Goal: Task Accomplishment & Management: Use online tool/utility

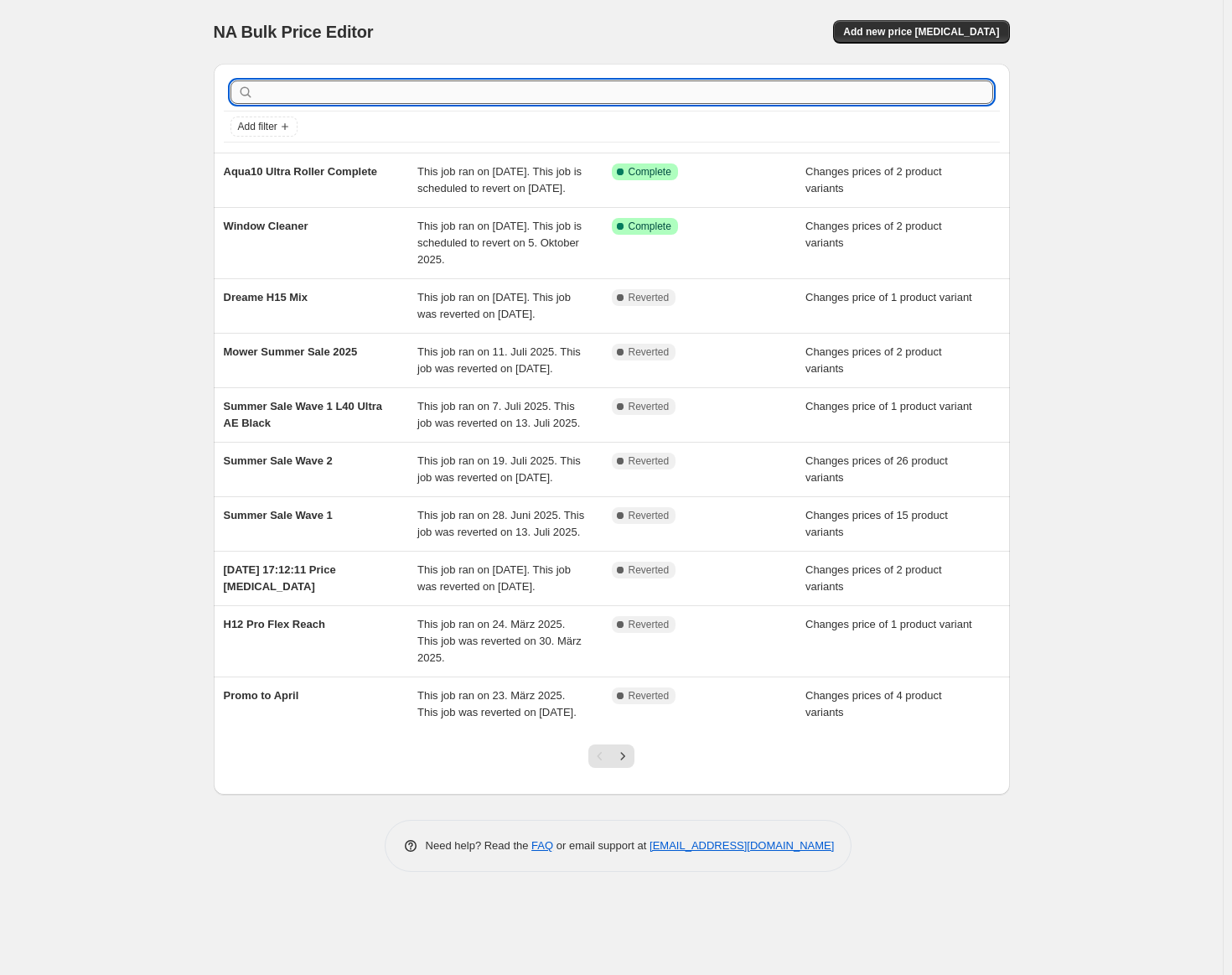
click at [457, 82] on input "text" at bounding box center [625, 92] width 736 height 23
type input "H15 Pro FoamWash"
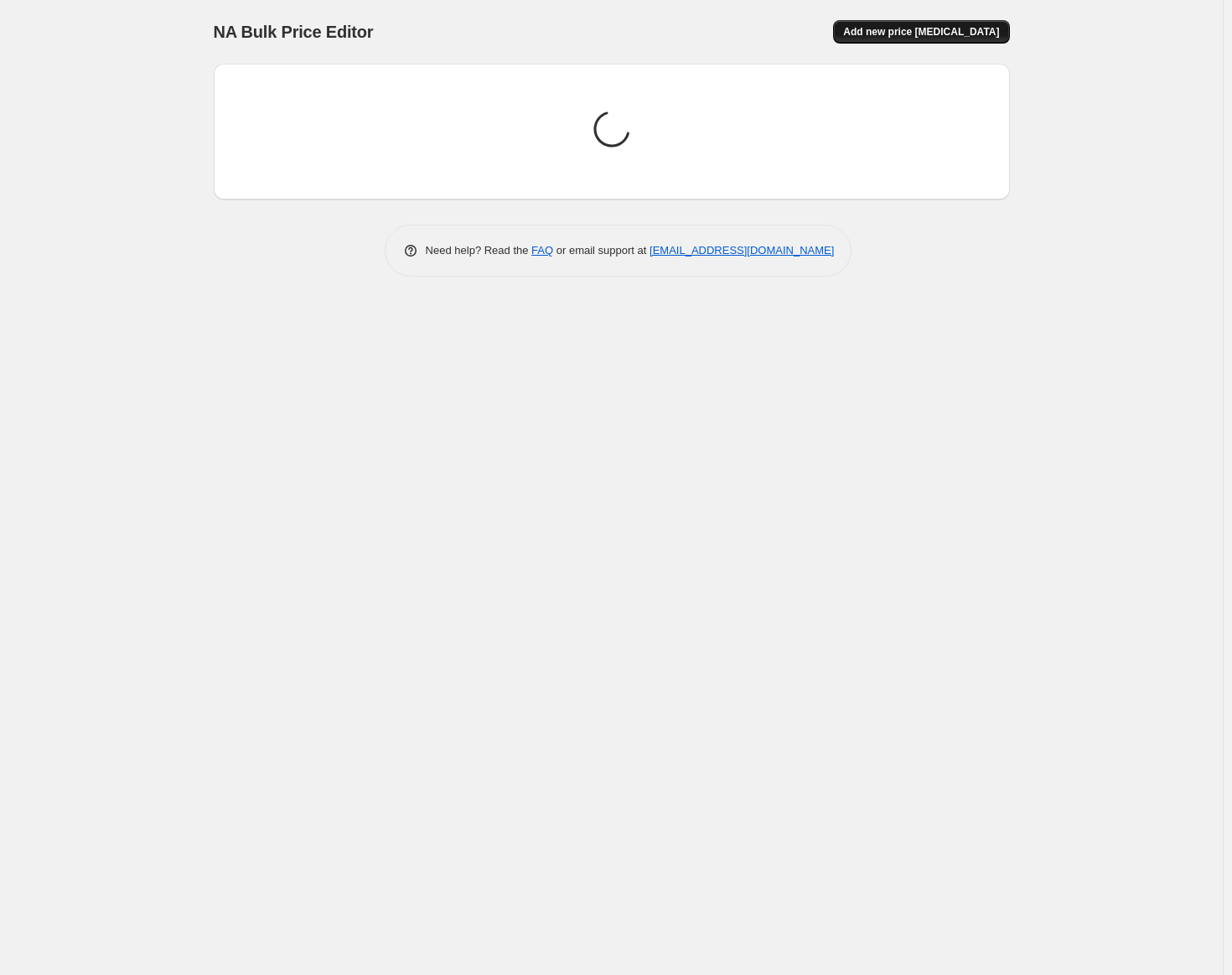
click at [879, 26] on button "Add new price [MEDICAL_DATA]" at bounding box center [921, 32] width 176 height 23
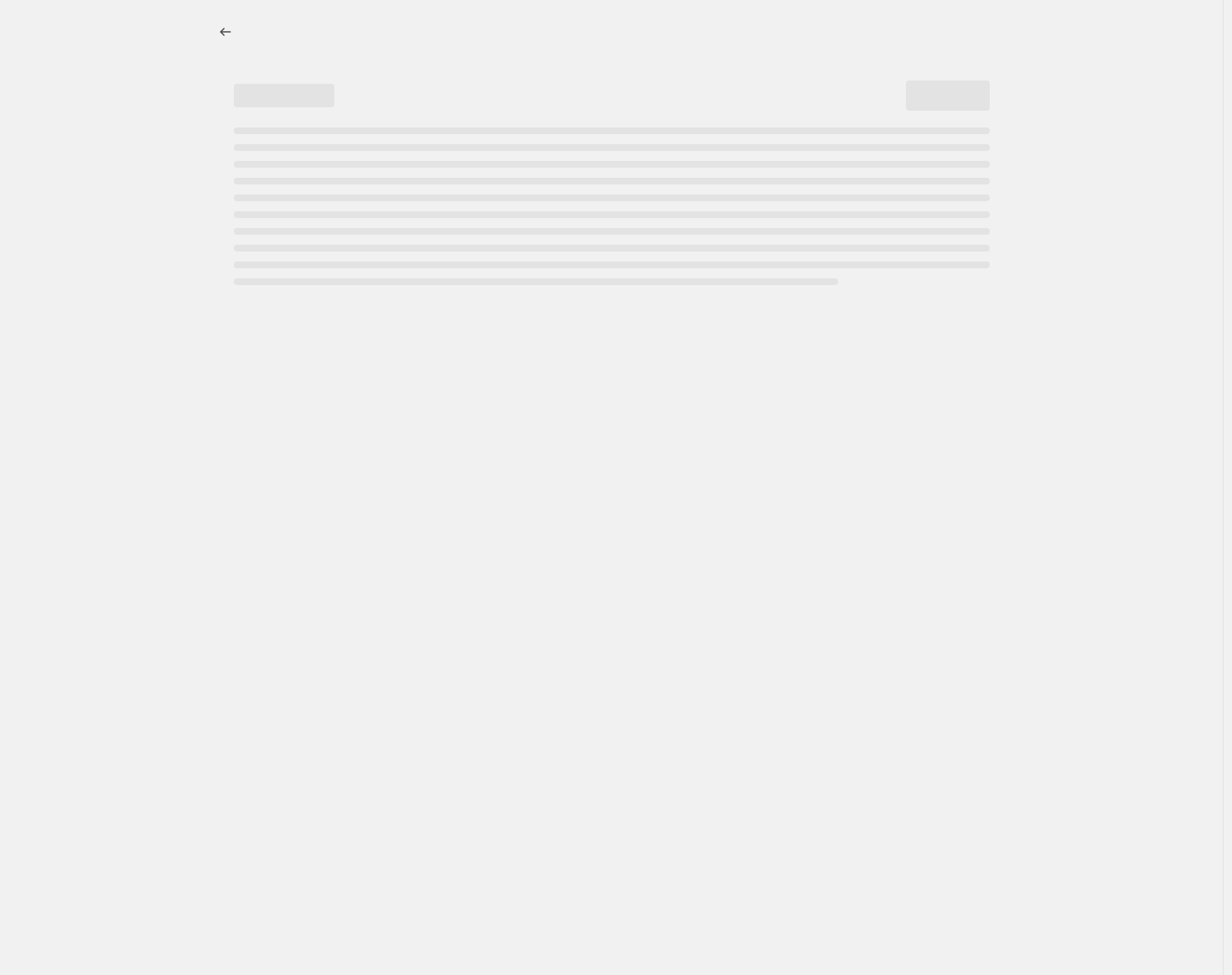
select select "percentage"
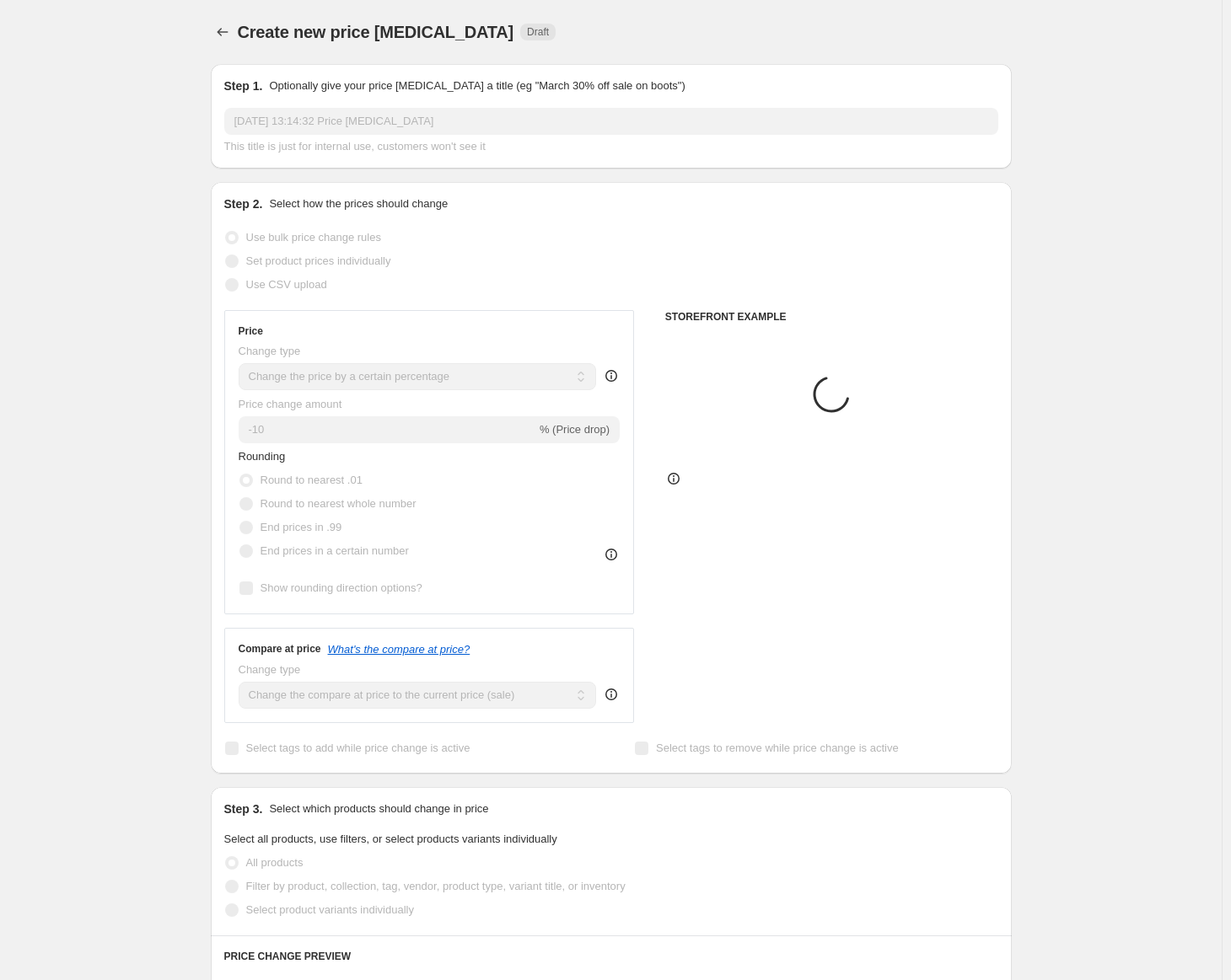
click at [441, 124] on input "[DATE] 13:14:32 Price [MEDICAL_DATA]" at bounding box center [611, 122] width 774 height 27
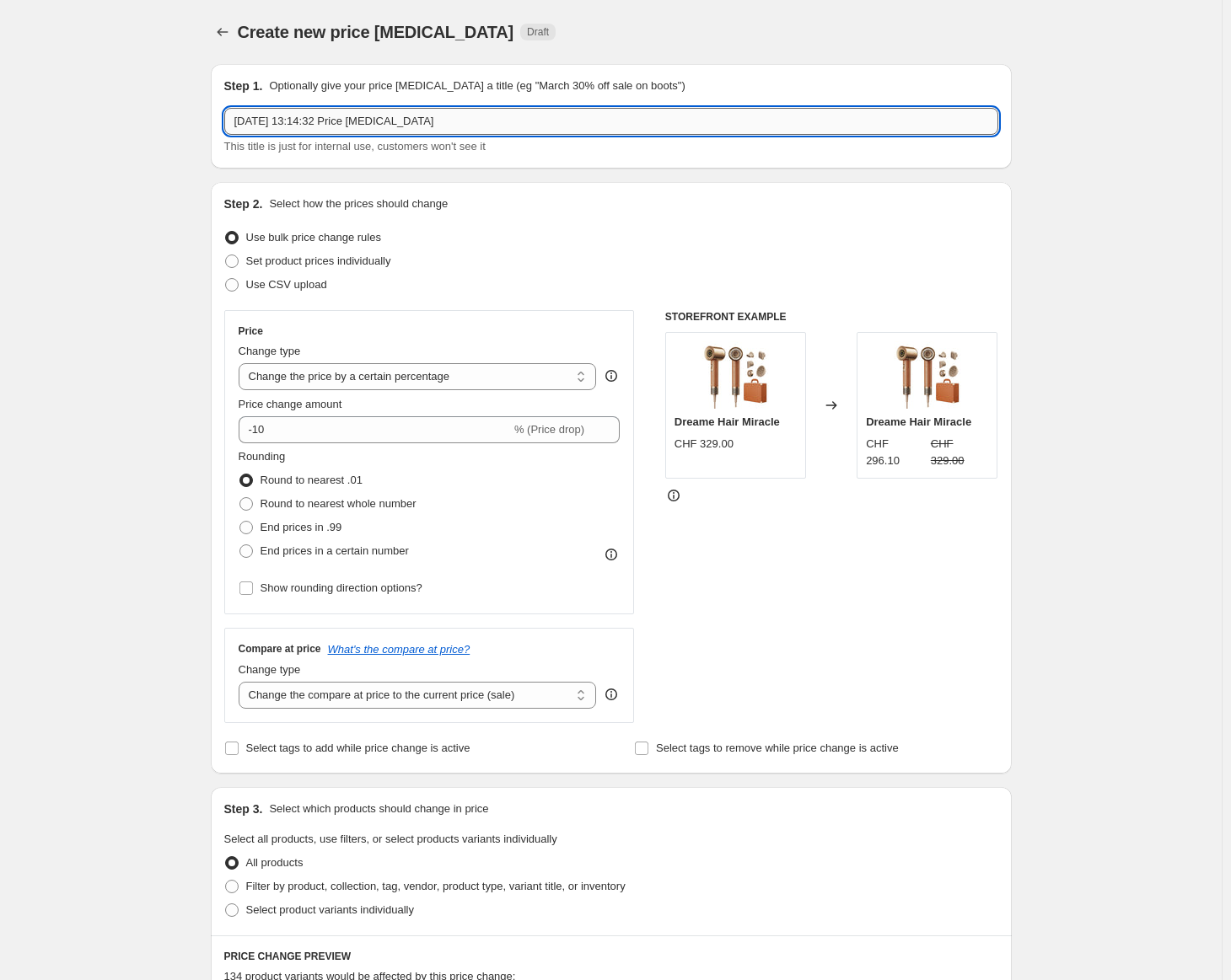
click at [435, 127] on input "[DATE] 13:14:32 Price [MEDICAL_DATA]" at bounding box center [611, 122] width 774 height 27
type input "H15 Pro FoamWash"
click at [332, 266] on span "Set product prices individually" at bounding box center [318, 260] width 145 height 13
click at [226, 255] on input "Set product prices individually" at bounding box center [225, 255] width 1 height 1
radio input "true"
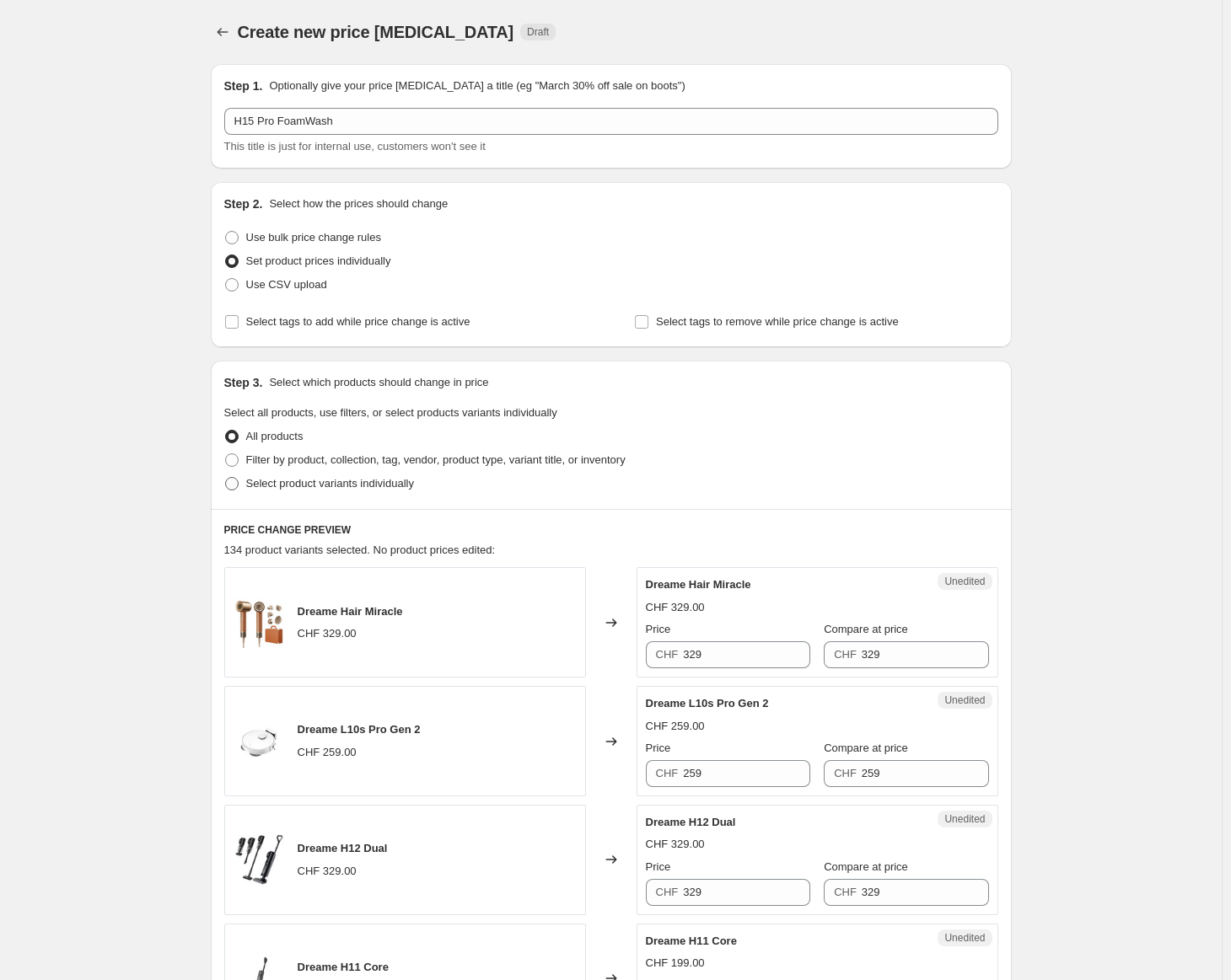
click at [338, 487] on span "Select product variants individually" at bounding box center [330, 483] width 168 height 13
click at [226, 478] on input "Select product variants individually" at bounding box center [225, 477] width 1 height 1
radio input "true"
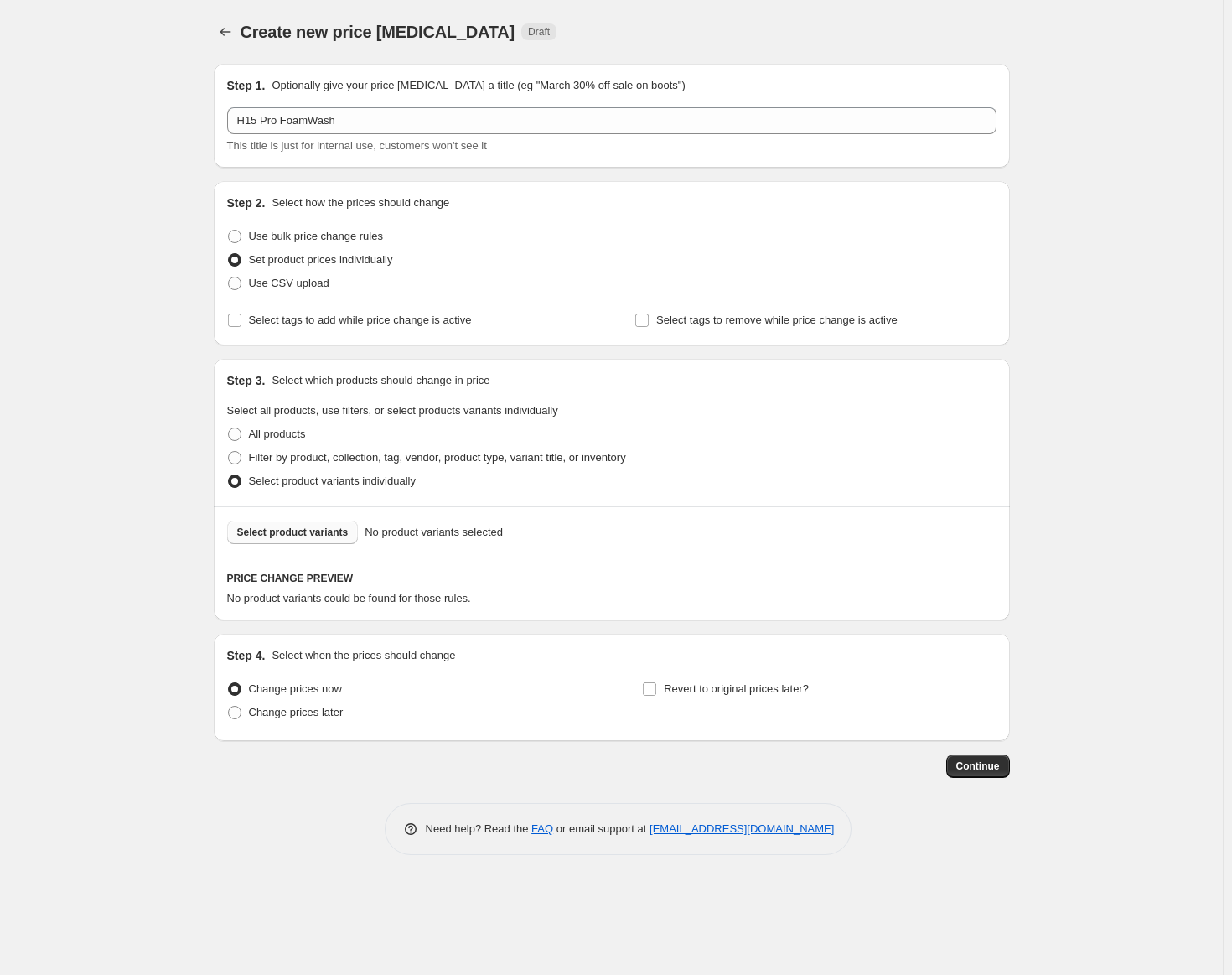
click at [325, 536] on span "Select product variants" at bounding box center [293, 533] width 112 height 14
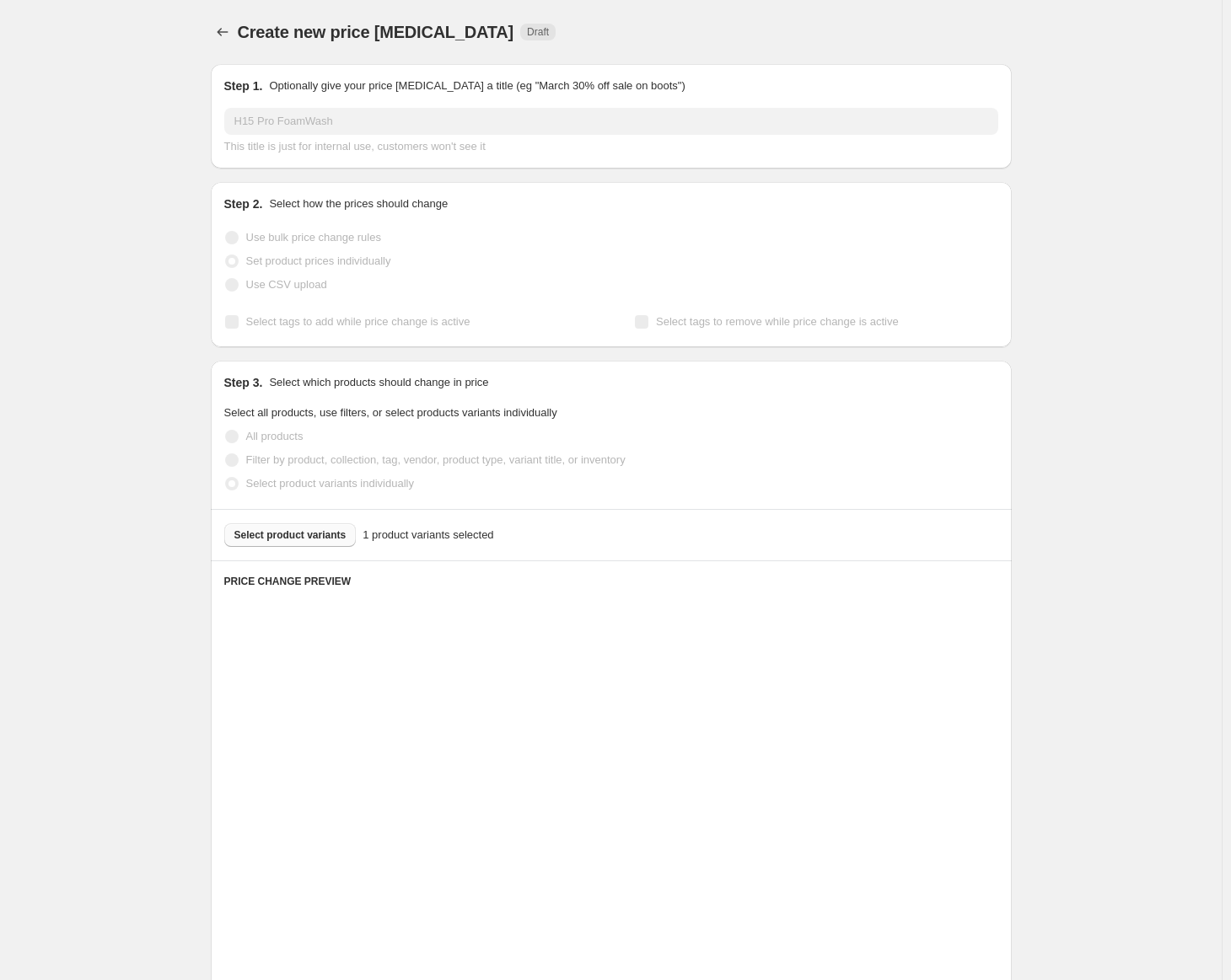
scroll to position [60, 0]
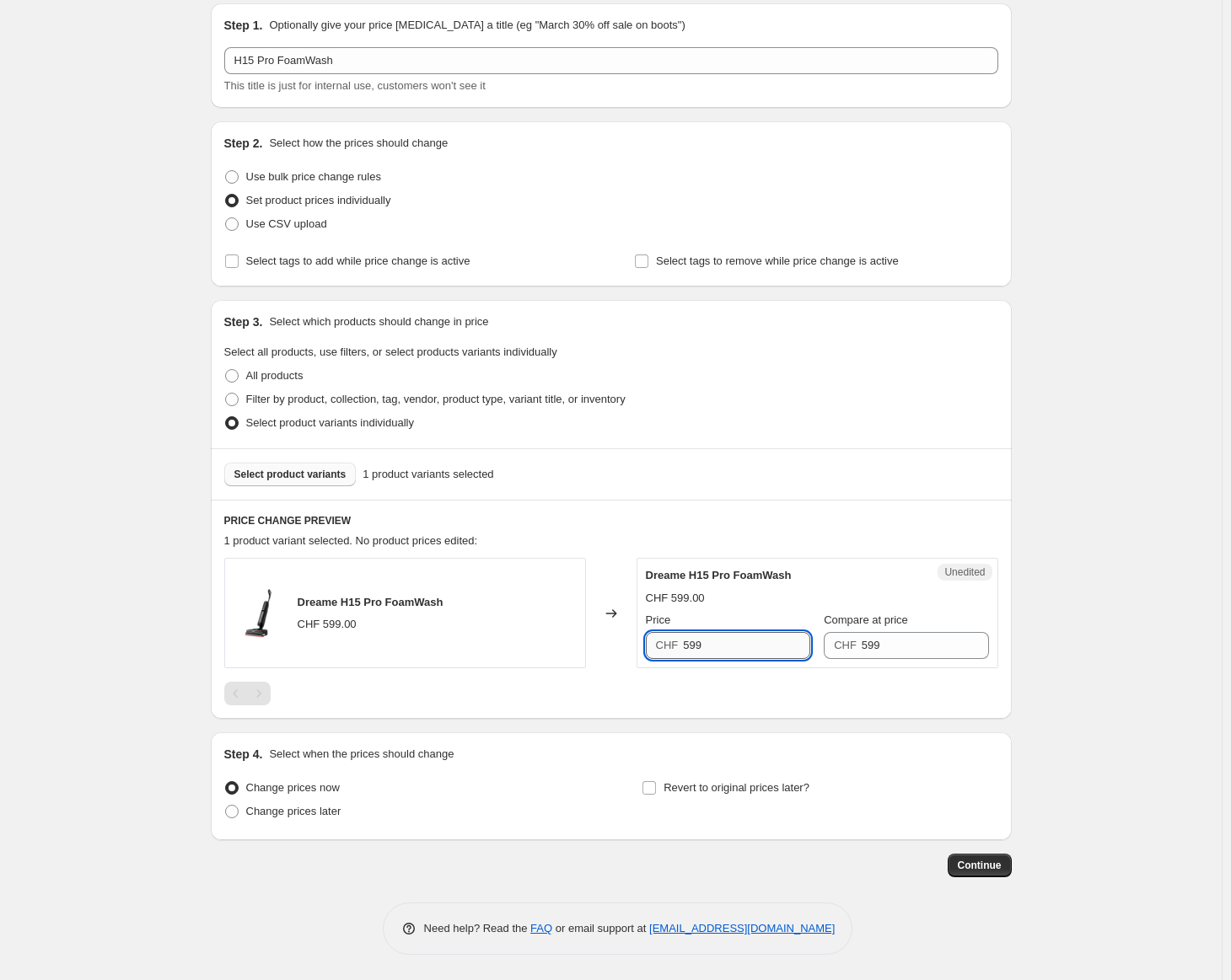
click at [711, 657] on input "599" at bounding box center [746, 646] width 127 height 27
type input "499"
click at [648, 786] on input "Revert to original prices later?" at bounding box center [649, 788] width 14 height 14
checkbox input "true"
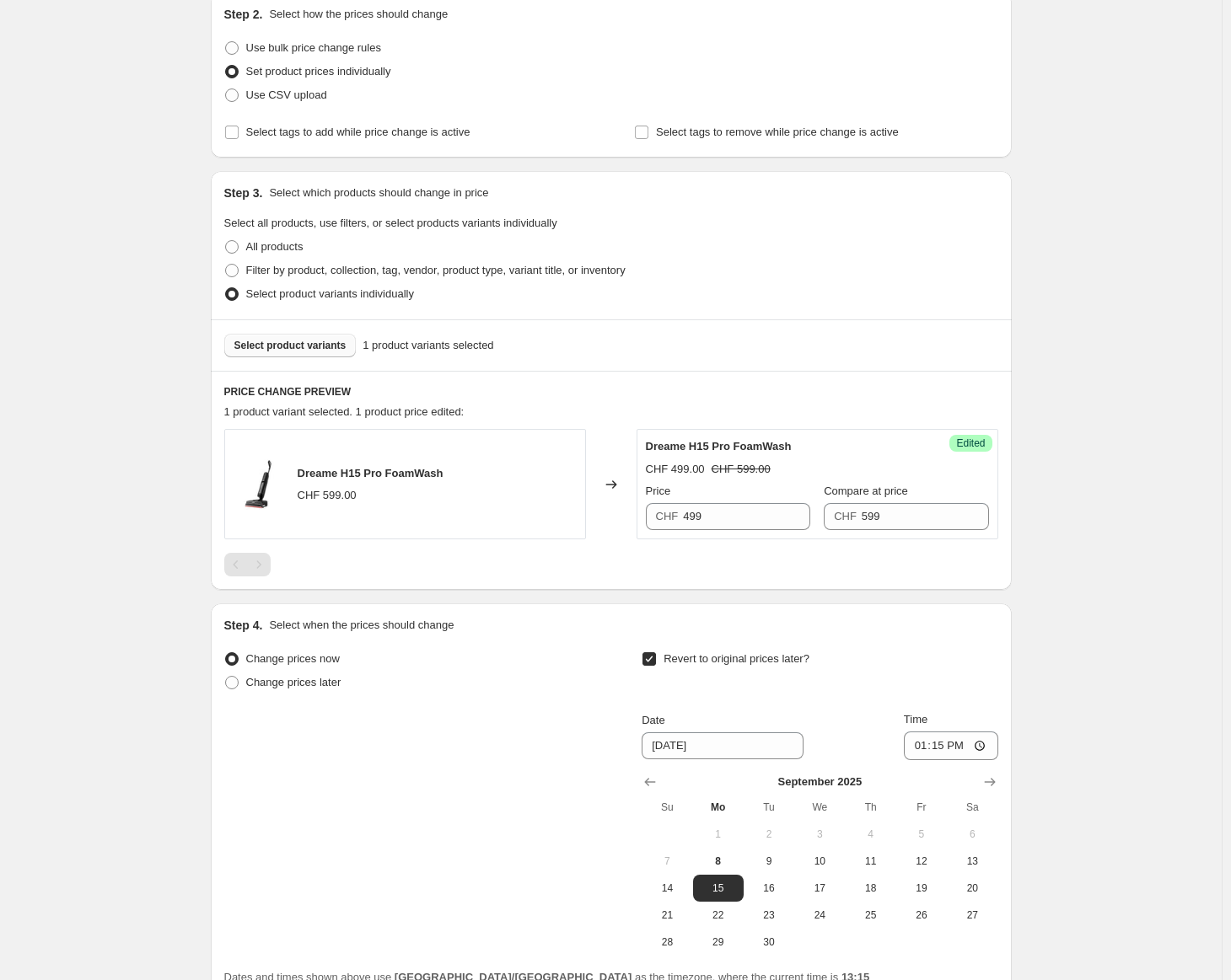
scroll to position [349, 0]
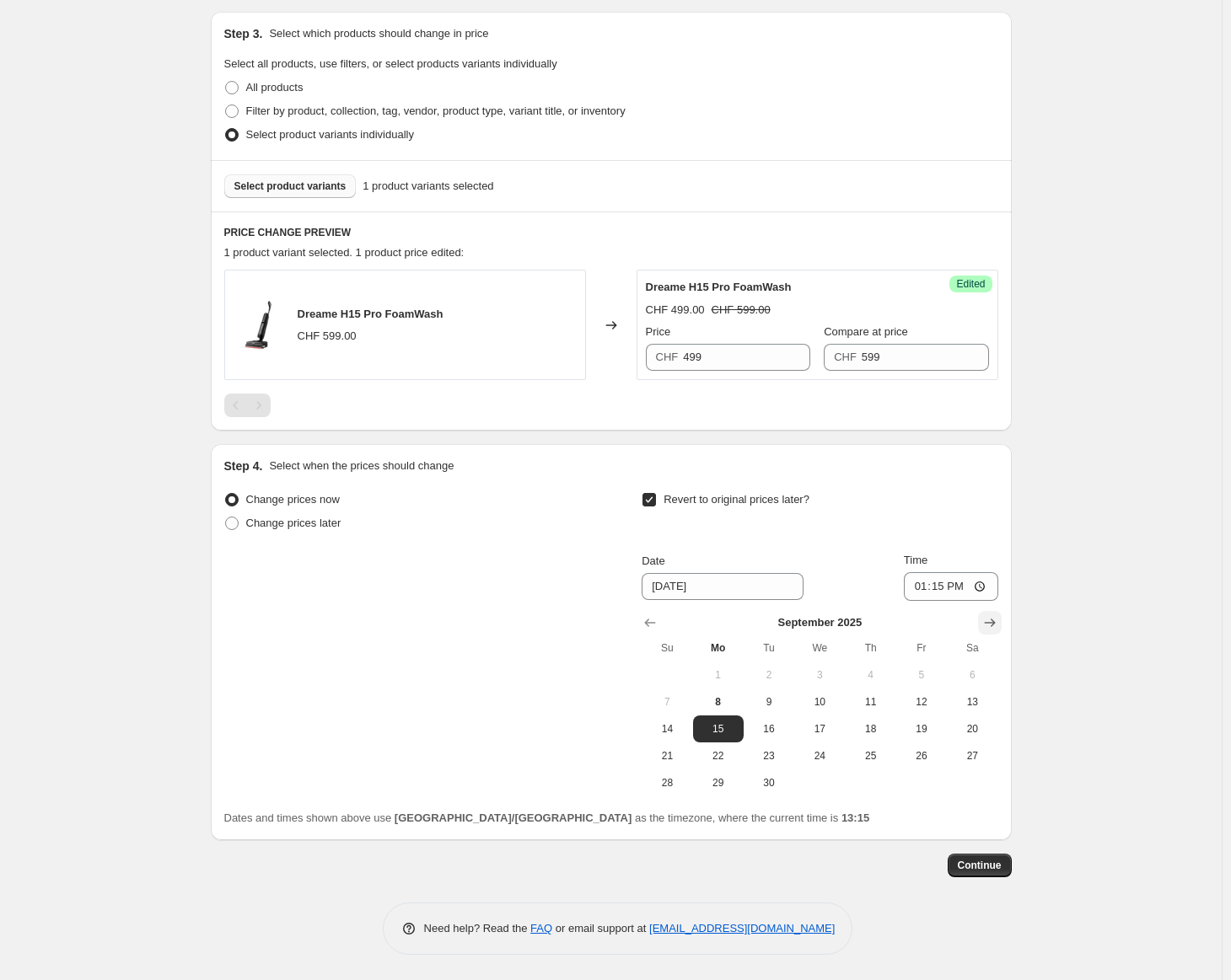
click at [988, 623] on icon "Show next month, October 2025" at bounding box center [989, 622] width 17 height 17
click at [681, 704] on span "5" at bounding box center [666, 702] width 37 height 14
type input "[DATE]"
click at [953, 592] on input "13:15" at bounding box center [950, 586] width 95 height 28
click at [952, 597] on input "13:59" at bounding box center [950, 586] width 95 height 28
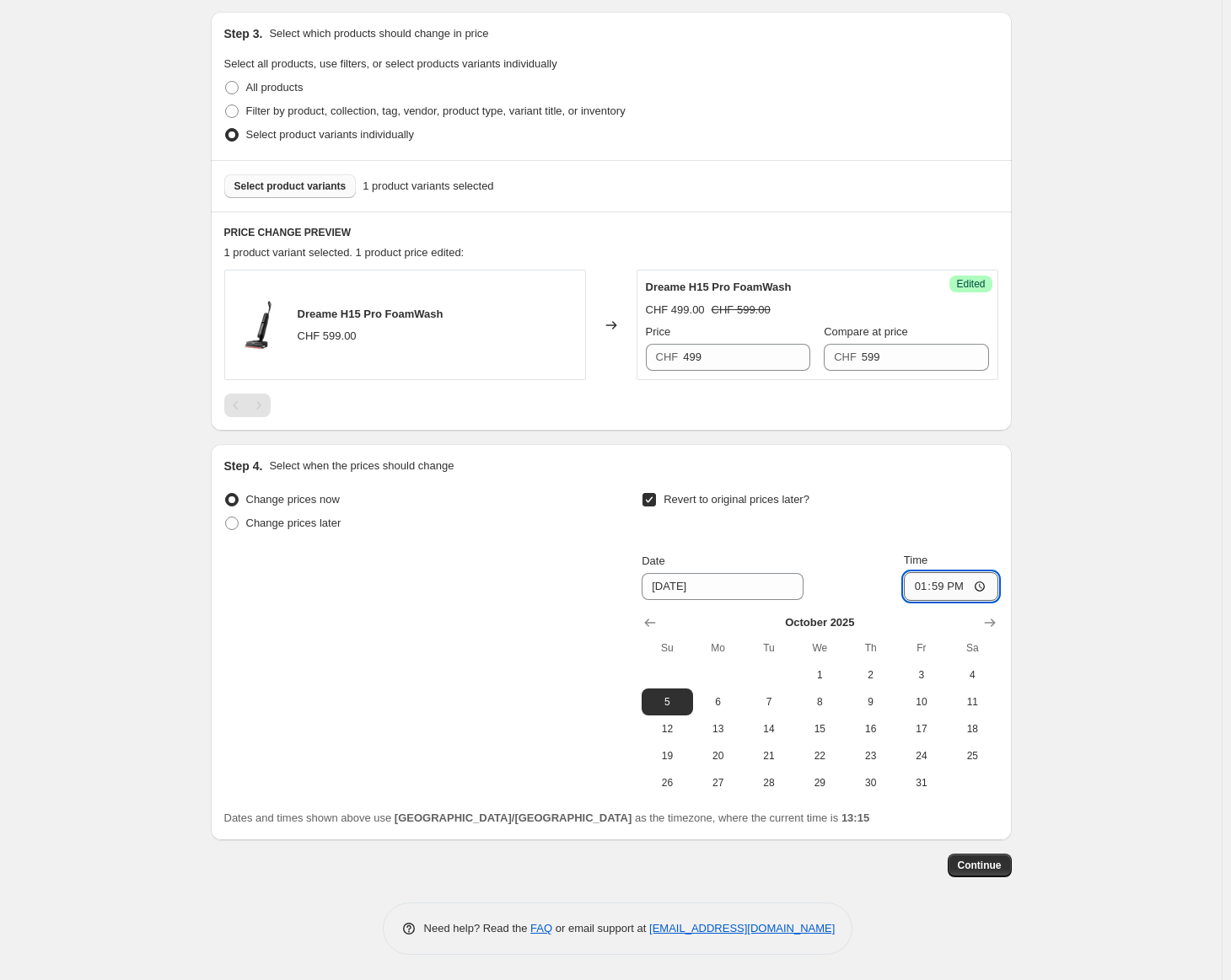
click at [939, 587] on input "13:59" at bounding box center [950, 586] width 95 height 28
click at [940, 586] on input "13:59" at bounding box center [950, 586] width 95 height 28
type input "23:59"
click at [973, 858] on button "Continue" at bounding box center [979, 865] width 64 height 23
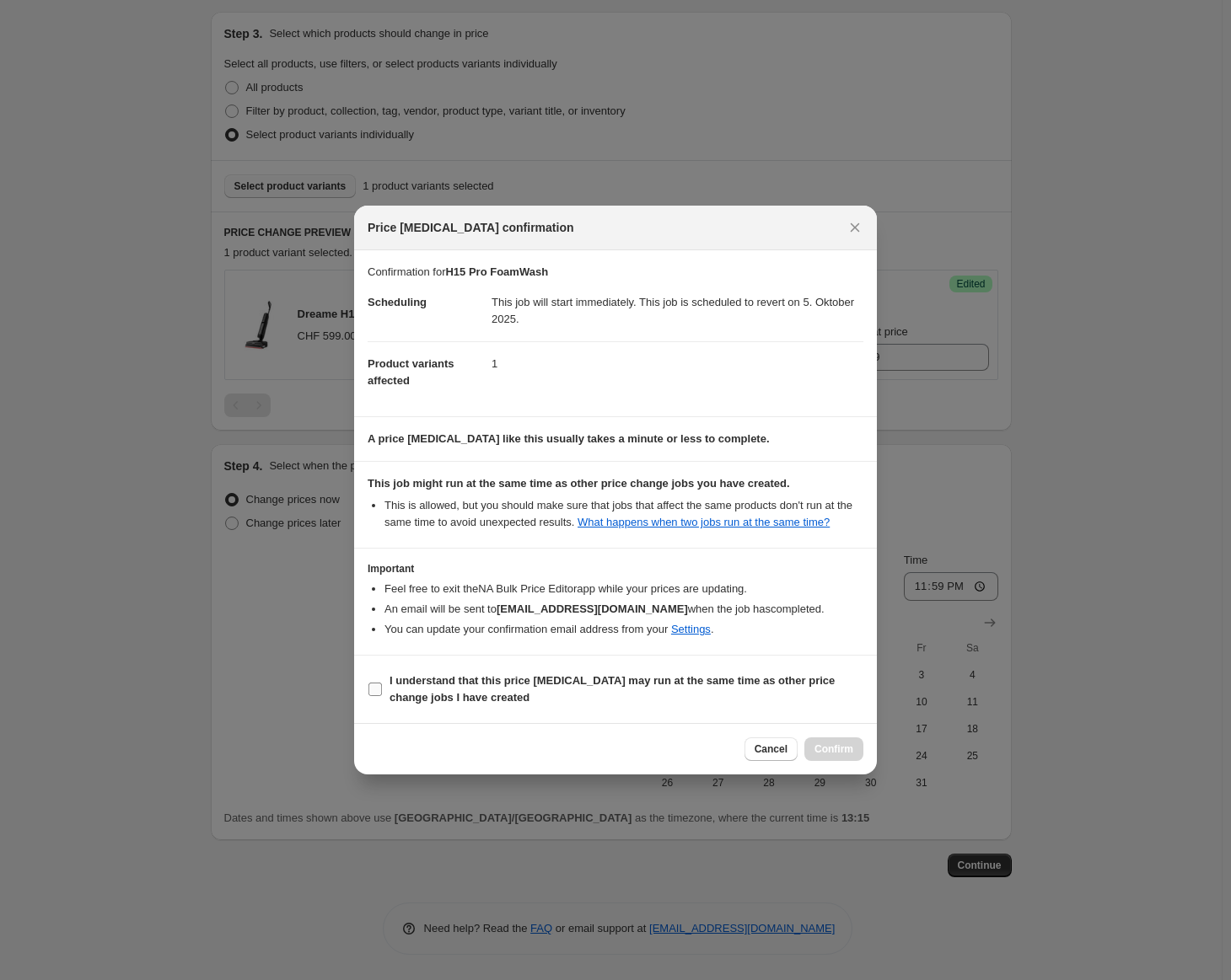
click at [576, 691] on span "I understand that this price [MEDICAL_DATA] may run at the same time as other p…" at bounding box center [626, 689] width 474 height 34
click at [381, 691] on input "I understand that this price [MEDICAL_DATA] may run at the same time as other p…" at bounding box center [376, 689] width 14 height 14
checkbox input "true"
click at [828, 738] on button "Confirm" at bounding box center [833, 749] width 59 height 23
